Goal: Information Seeking & Learning: Check status

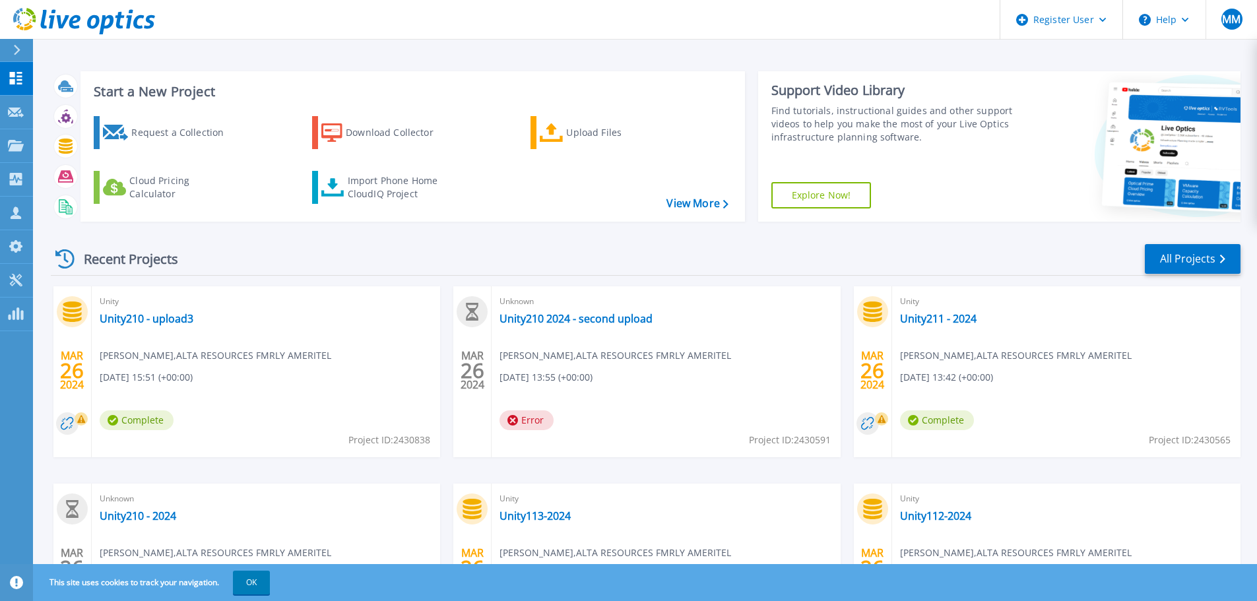
click at [356, 66] on div "Start a New Project Request a Collection Download Collector Upload Files Cloud …" at bounding box center [646, 147] width 1190 height 172
click at [6, 142] on link "Projects Projects" at bounding box center [16, 146] width 33 height 34
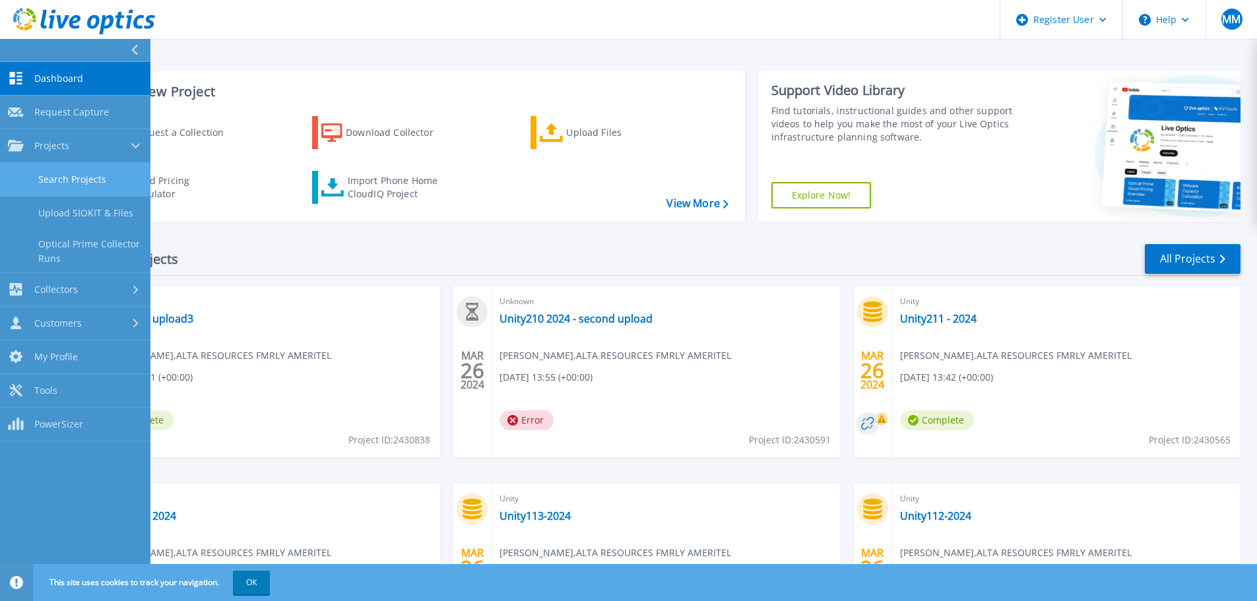
click at [100, 176] on link "Search Projects" at bounding box center [75, 180] width 150 height 34
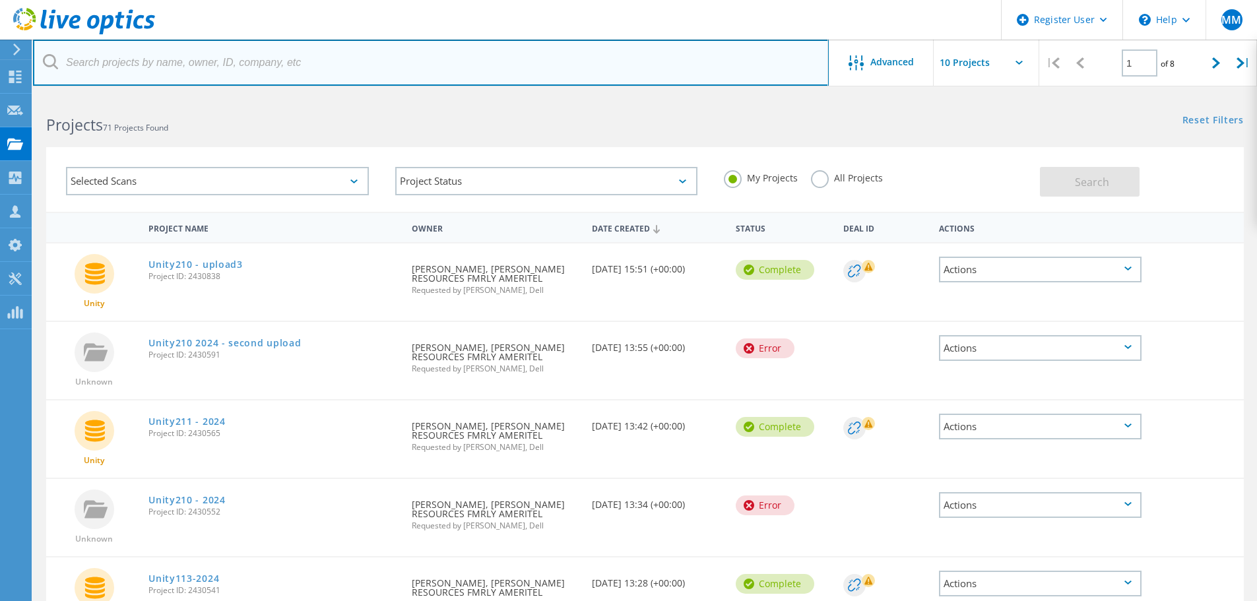
click at [240, 53] on input "text" at bounding box center [431, 63] width 796 height 46
paste input "kevinvelardo@boydgaming.com"
type input "kevinvelardo@boydgaming.com"
